Goal: Task Accomplishment & Management: Manage account settings

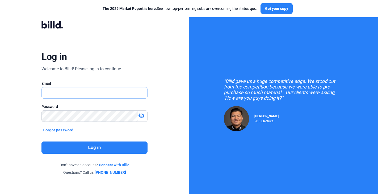
type input "[PERSON_NAME][EMAIL_ADDRESS][PERSON_NAME][DOMAIN_NAME]"
click at [91, 145] on button "Log in" at bounding box center [94, 147] width 106 height 12
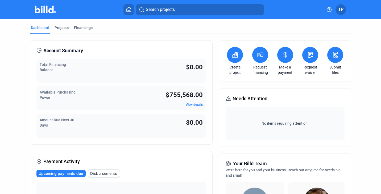
click at [341, 6] on span "TP" at bounding box center [340, 9] width 5 height 6
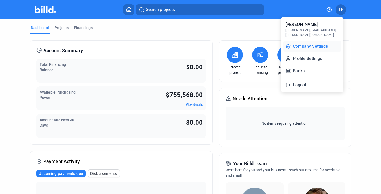
click at [309, 45] on button "Company Settings" at bounding box center [312, 46] width 58 height 11
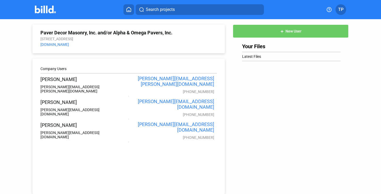
drag, startPoint x: 95, startPoint y: 77, endPoint x: 35, endPoint y: 77, distance: 59.6
click at [35, 77] on div "Company Users Travis Patterson travis.patterson@billd.com travis.patterson@bill…" at bounding box center [128, 125] width 192 height 135
click at [125, 11] on button at bounding box center [128, 9] width 11 height 11
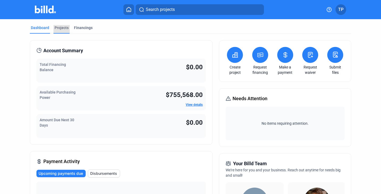
click at [58, 27] on div "Projects" at bounding box center [62, 27] width 14 height 5
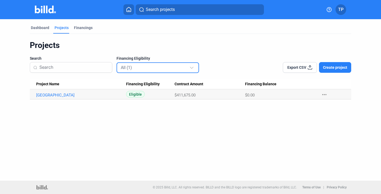
click at [180, 69] on div "All (1)" at bounding box center [155, 67] width 69 height 7
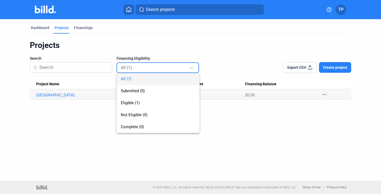
click at [89, 120] on div at bounding box center [190, 97] width 381 height 194
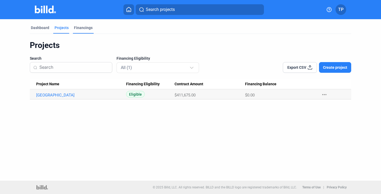
click at [86, 30] on div "Financings" at bounding box center [83, 27] width 19 height 5
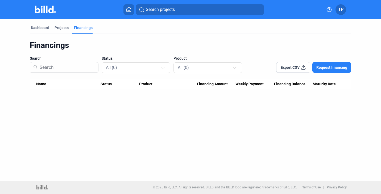
click at [333, 70] on button "Request financing" at bounding box center [331, 67] width 39 height 11
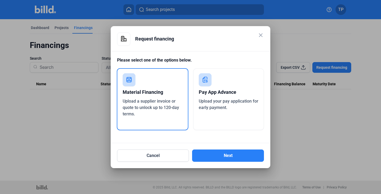
click at [260, 36] on mat-icon "close" at bounding box center [260, 35] width 6 height 6
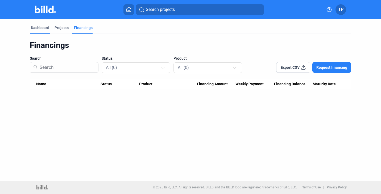
click at [37, 30] on div "Dashboard" at bounding box center [40, 29] width 20 height 9
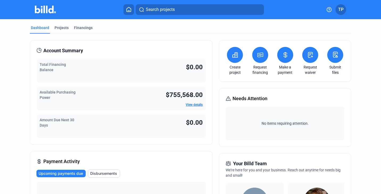
click at [257, 53] on icon at bounding box center [259, 55] width 5 height 4
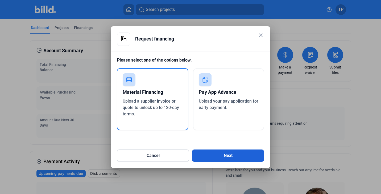
click at [228, 155] on button "Next" at bounding box center [228, 155] width 72 height 12
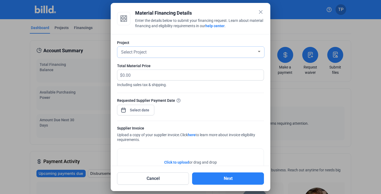
click at [155, 52] on div "Select Project" at bounding box center [188, 51] width 137 height 7
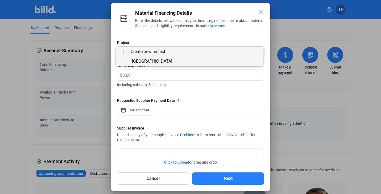
click at [159, 62] on span "Ramsay Park" at bounding box center [189, 61] width 139 height 10
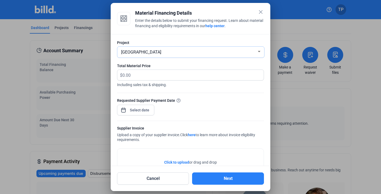
click at [162, 53] on div "Ramsay Park" at bounding box center [188, 51] width 137 height 7
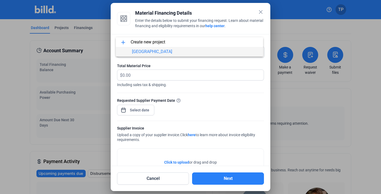
click at [197, 62] on div at bounding box center [190, 97] width 381 height 194
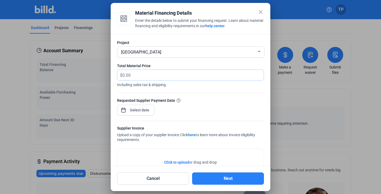
click at [143, 76] on input "text" at bounding box center [189, 75] width 135 height 10
click at [194, 111] on div "Requested Supplier Payment Date" at bounding box center [190, 108] width 147 height 23
click at [260, 12] on mat-icon "close" at bounding box center [260, 12] width 6 height 6
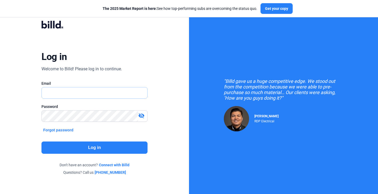
type input "[PERSON_NAME][EMAIL_ADDRESS][PERSON_NAME][DOMAIN_NAME]"
click at [56, 149] on button "Log in" at bounding box center [94, 147] width 106 height 12
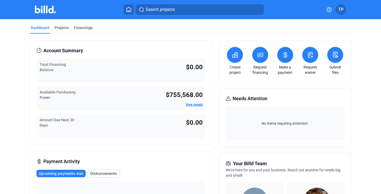
click at [258, 57] on icon at bounding box center [260, 55] width 7 height 6
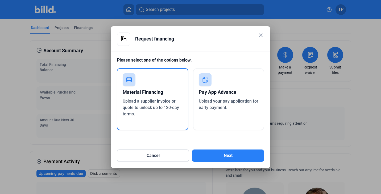
click at [147, 102] on span "Upload a supplier invoice or quote to unlock up to 120-day terms." at bounding box center [151, 107] width 56 height 18
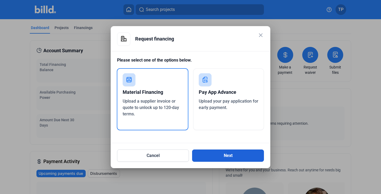
click at [219, 152] on button "Next" at bounding box center [228, 155] width 72 height 12
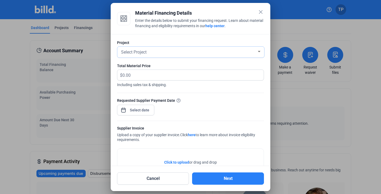
click at [140, 52] on span "Select Project" at bounding box center [134, 51] width 26 height 5
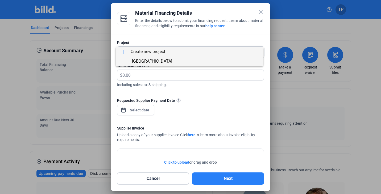
click at [170, 62] on span "Ramsay Park" at bounding box center [189, 61] width 139 height 10
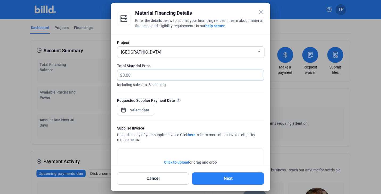
click at [174, 75] on input "text" at bounding box center [189, 75] width 135 height 10
click at [137, 110] on div "close Material Financing Details Enter the details below to submit your financi…" at bounding box center [190, 97] width 381 height 194
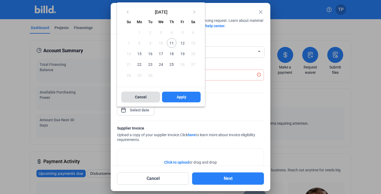
click at [131, 98] on button "Cancel" at bounding box center [140, 96] width 39 height 11
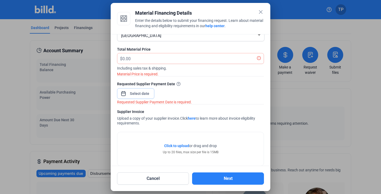
scroll to position [19, 0]
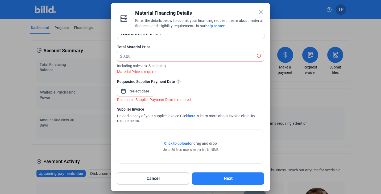
click at [170, 143] on span "Click to upload" at bounding box center [176, 143] width 25 height 4
click at [151, 177] on button "Cancel" at bounding box center [153, 178] width 72 height 12
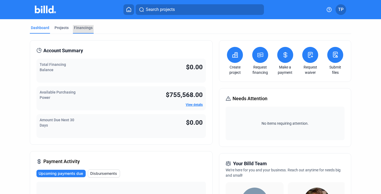
click at [80, 29] on div "Financings" at bounding box center [83, 27] width 19 height 5
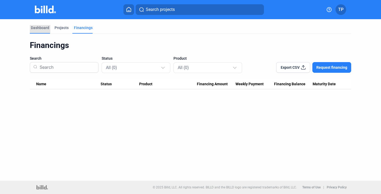
click at [37, 27] on div "Dashboard" at bounding box center [40, 27] width 18 height 5
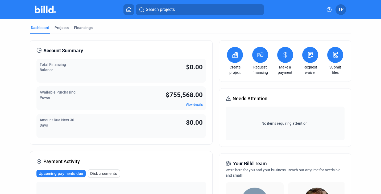
click at [107, 27] on div "Dashboard Projects Financings" at bounding box center [190, 29] width 321 height 9
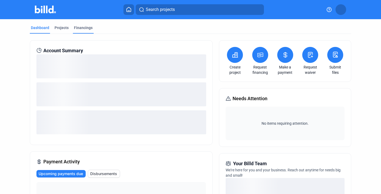
click at [74, 30] on div "Financings" at bounding box center [83, 27] width 19 height 5
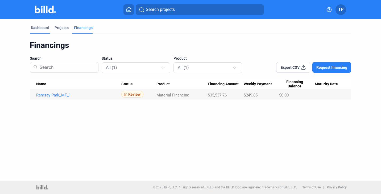
click at [31, 30] on div "Dashboard" at bounding box center [40, 27] width 18 height 5
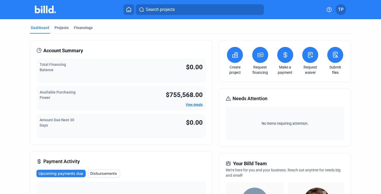
click at [124, 7] on button at bounding box center [128, 9] width 11 height 11
click at [81, 27] on div "Financings" at bounding box center [83, 27] width 19 height 5
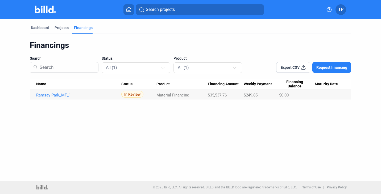
click at [342, 12] on button "TP" at bounding box center [340, 9] width 11 height 11
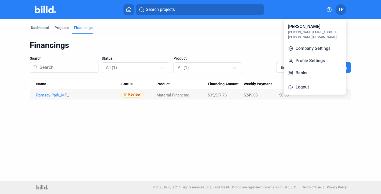
click at [338, 10] on div at bounding box center [190, 97] width 381 height 194
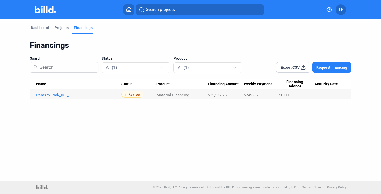
click at [338, 10] on span "TP" at bounding box center [340, 9] width 5 height 6
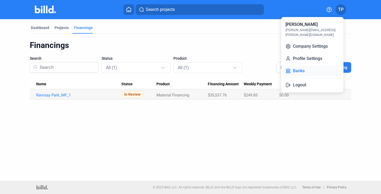
click at [306, 65] on button "Banks" at bounding box center [312, 70] width 58 height 11
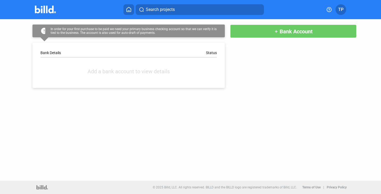
click at [292, 33] on span "Bank Account" at bounding box center [295, 31] width 33 height 6
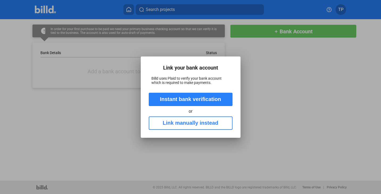
click at [185, 99] on button "Instant bank verification" at bounding box center [191, 99] width 84 height 13
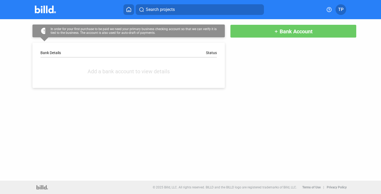
click at [270, 33] on button "add Bank Account" at bounding box center [293, 30] width 127 height 13
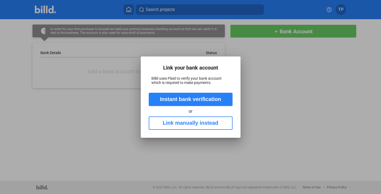
click at [209, 124] on button "Link manually instead" at bounding box center [191, 122] width 84 height 13
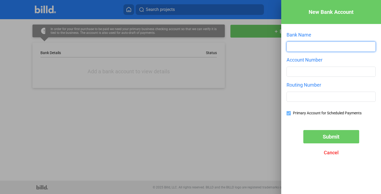
click at [315, 44] on input "text" at bounding box center [331, 47] width 89 height 10
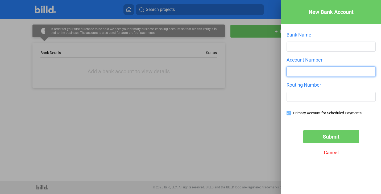
click at [312, 75] on input "number" at bounding box center [331, 72] width 89 height 10
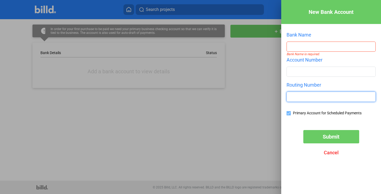
click at [310, 99] on input "text" at bounding box center [331, 97] width 89 height 10
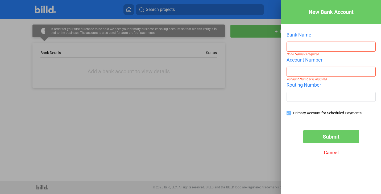
click at [236, 116] on div at bounding box center [190, 97] width 381 height 194
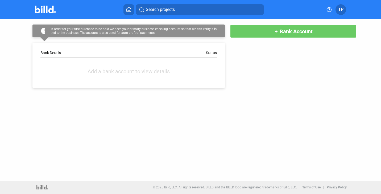
click at [341, 11] on span "TP" at bounding box center [340, 9] width 5 height 6
